Goal: Task Accomplishment & Management: Complete application form

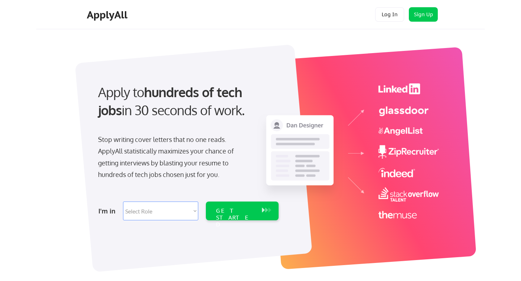
click at [195, 211] on select "Select Role Software Engineering Product Management Customer Success Sales UI/U…" at bounding box center [160, 211] width 75 height 19
select select ""product""
click at [123, 202] on select "Select Role Software Engineering Product Management Customer Success Sales UI/U…" at bounding box center [160, 211] width 75 height 19
select select ""product""
click at [232, 214] on div "GET STARTED" at bounding box center [235, 218] width 39 height 21
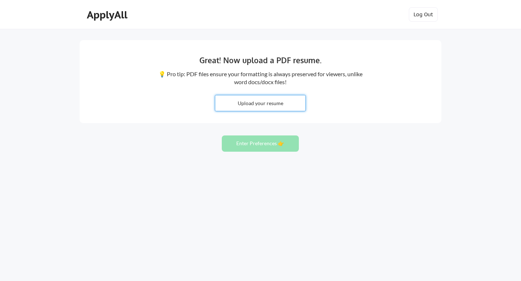
click at [264, 105] on input "file" at bounding box center [260, 104] width 90 height 16
click at [261, 102] on input "file" at bounding box center [260, 104] width 90 height 16
type input "C:\fakepath\Yogi_Petkar_Resume.pdf"
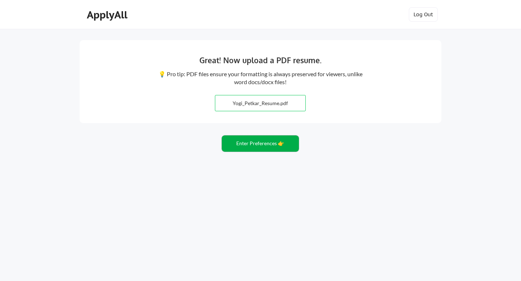
click at [261, 143] on button "Enter Preferences 👉" at bounding box center [260, 144] width 77 height 16
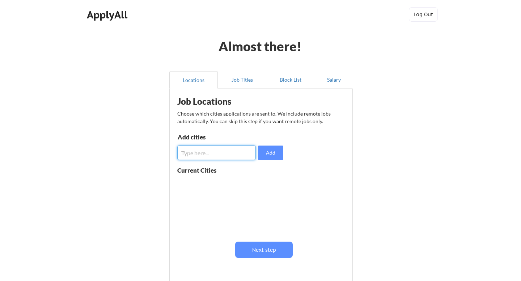
click at [227, 154] on input "input" at bounding box center [216, 153] width 79 height 14
type input "[GEOGRAPHIC_DATA]"
click at [274, 154] on button "Add" at bounding box center [270, 153] width 25 height 14
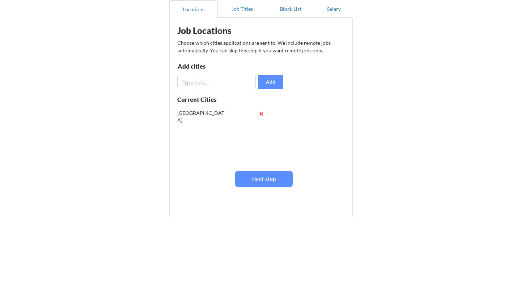
scroll to position [73, 0]
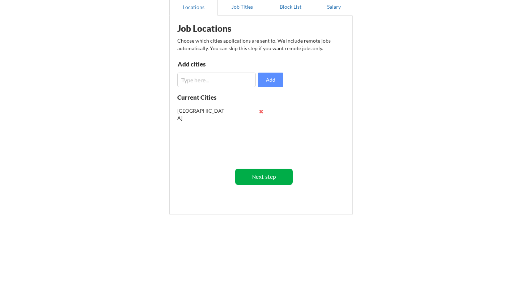
click at [274, 176] on button "Next step" at bounding box center [264, 177] width 58 height 16
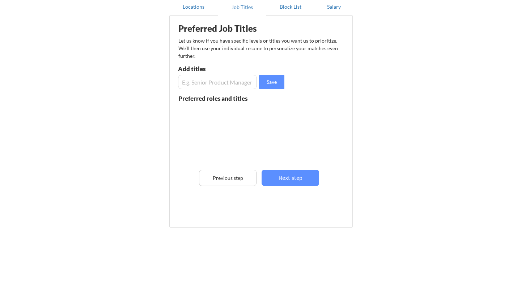
click at [234, 83] on input "input" at bounding box center [217, 82] width 79 height 14
type input "Senior Product Manager"
click at [273, 81] on button "Save" at bounding box center [271, 82] width 25 height 14
click at [236, 81] on input "input" at bounding box center [217, 82] width 79 height 14
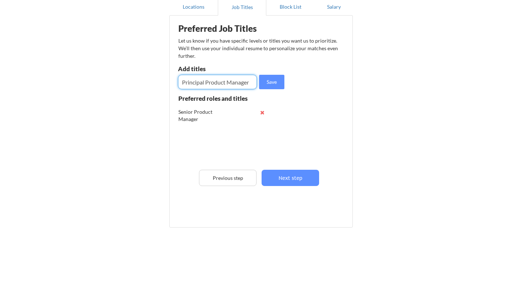
type input "Principal Product Manager"
click at [275, 80] on button "Save" at bounding box center [271, 82] width 25 height 14
click at [213, 83] on input "input" at bounding box center [217, 82] width 79 height 14
type input "Senior Principal Product Manager"
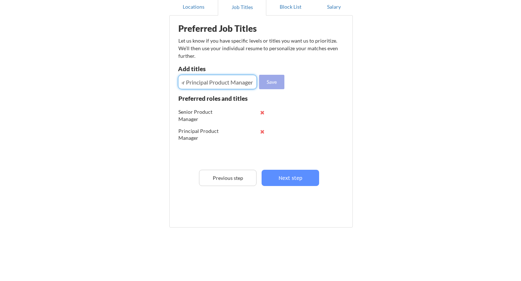
scroll to position [0, 0]
click at [277, 82] on button "Save" at bounding box center [271, 82] width 25 height 14
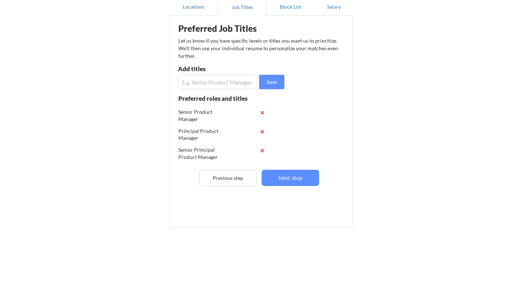
click at [224, 83] on input "input" at bounding box center [217, 82] width 79 height 14
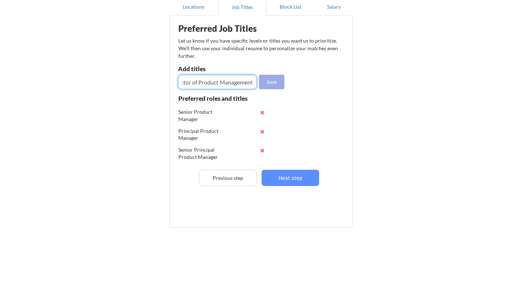
type input "Director of Product Management"
click at [270, 83] on button "Save" at bounding box center [271, 82] width 25 height 14
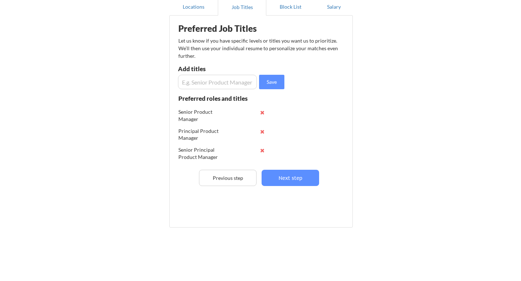
scroll to position [86, 0]
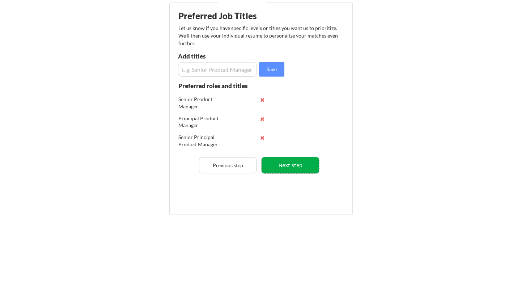
click at [295, 166] on button "Next step" at bounding box center [291, 165] width 58 height 16
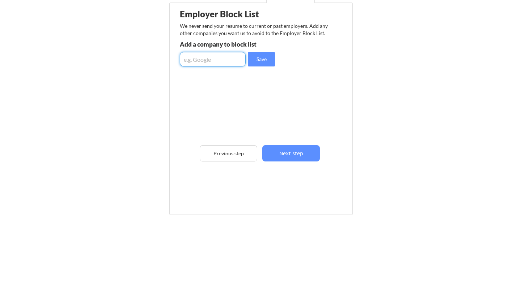
click at [220, 61] on input "input" at bounding box center [213, 59] width 66 height 14
type input "Synack Inc"
click at [273, 62] on button "Save" at bounding box center [261, 59] width 27 height 14
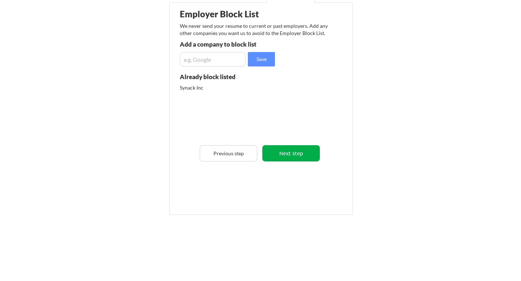
click at [298, 156] on button "Next step" at bounding box center [291, 153] width 58 height 16
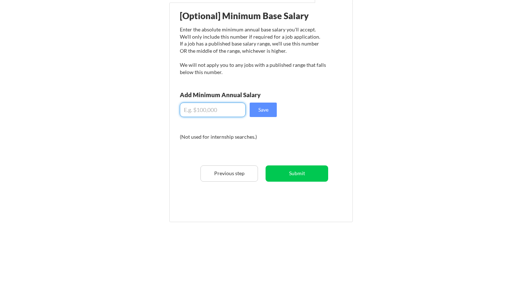
click at [217, 111] on input "input" at bounding box center [213, 110] width 66 height 14
type input "$180,000"
click at [271, 109] on button "Save" at bounding box center [263, 110] width 27 height 14
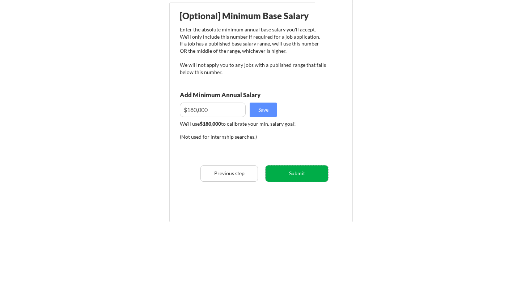
click at [303, 176] on button "Submit" at bounding box center [297, 174] width 63 height 16
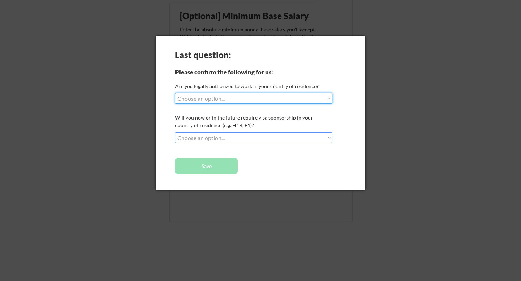
click at [291, 102] on select "Choose an option... Yes, I am a US Citizen Yes, I am a Canadian Citizen Yes, I …" at bounding box center [253, 98] width 157 height 11
select select ""yes__i_am_a_us_citizen""
click at [175, 93] on select "Choose an option... Yes, I am a US Citizen Yes, I am a Canadian Citizen Yes, I …" at bounding box center [253, 98] width 157 height 11
click at [265, 135] on select "Choose an option... No, I will not need sponsorship Yes, I will need sponsorship" at bounding box center [253, 137] width 157 height 11
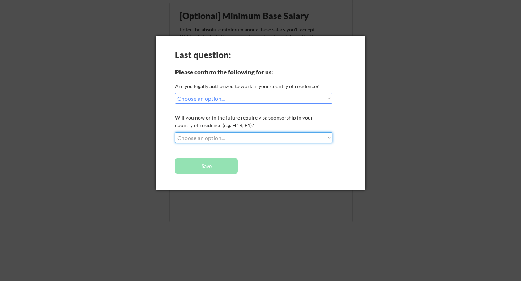
select select ""no__i_will_not_need_sponsorship""
click at [175, 132] on select "Choose an option... No, I will not need sponsorship Yes, I will need sponsorship" at bounding box center [253, 137] width 157 height 11
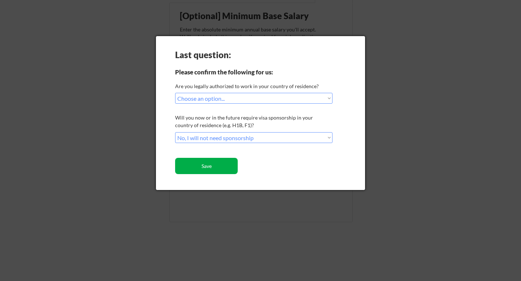
click at [220, 166] on button "Save" at bounding box center [206, 166] width 63 height 16
